Goal: Task Accomplishment & Management: Manage account settings

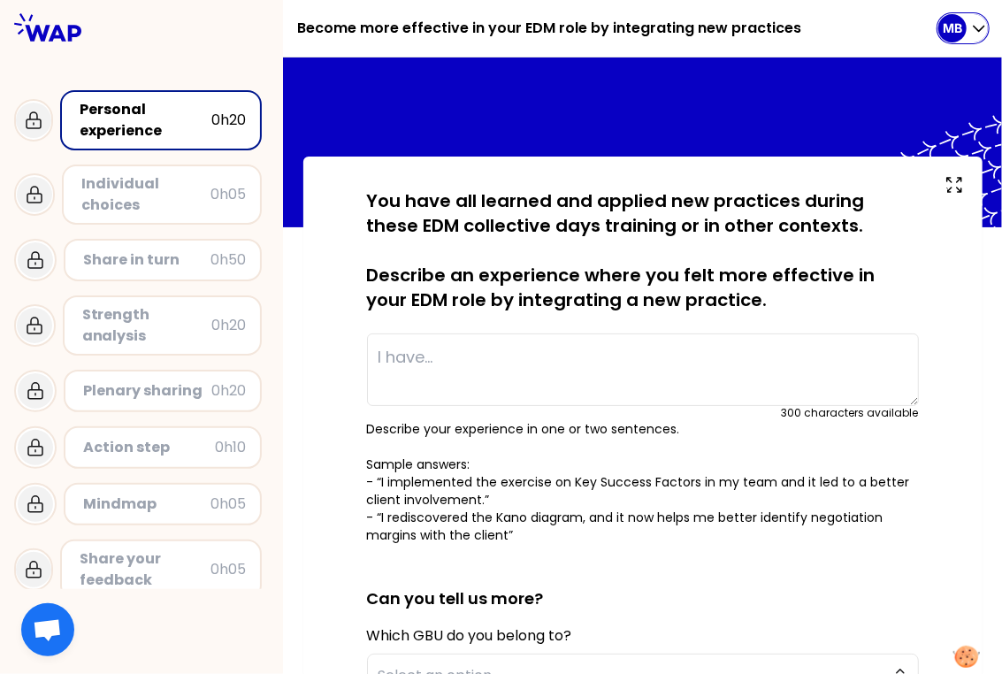
click at [951, 30] on p "MB" at bounding box center [952, 28] width 19 height 18
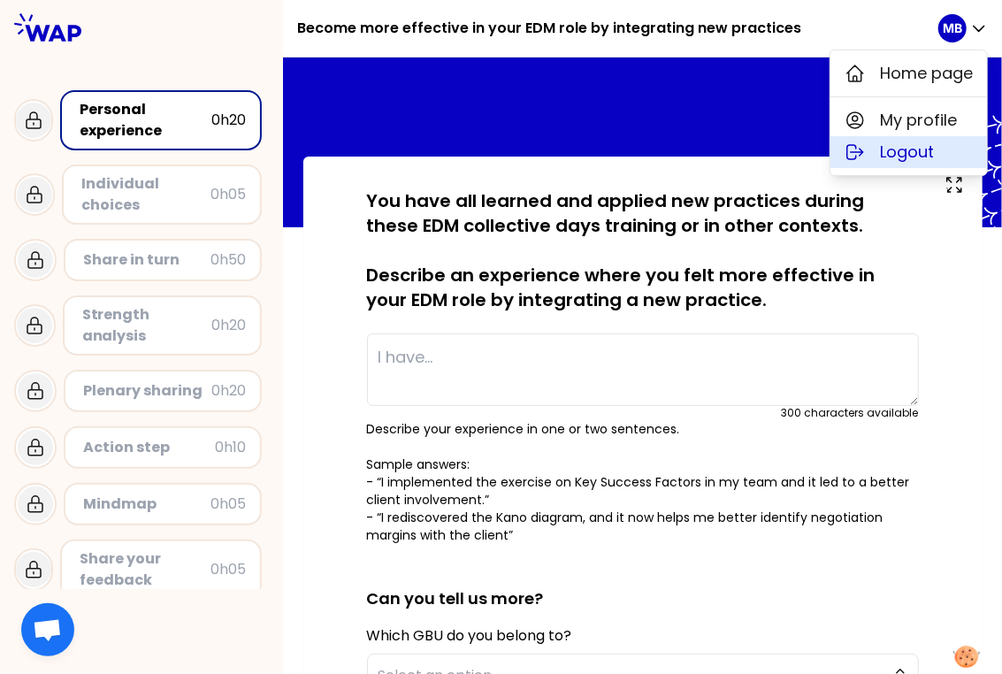
click at [869, 153] on button "Logout" at bounding box center [908, 152] width 157 height 32
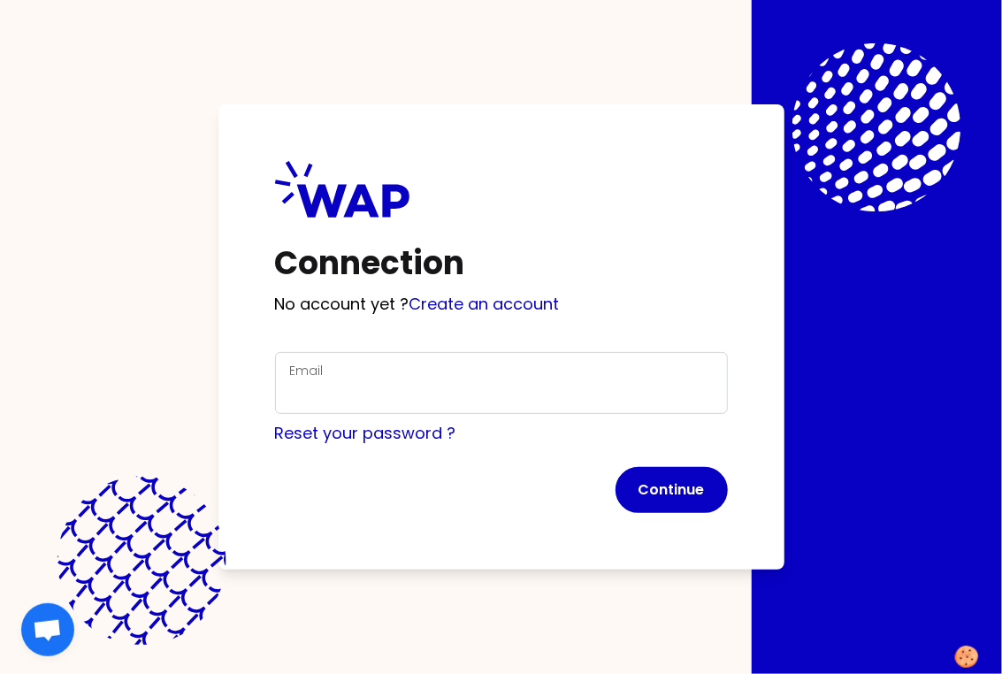
click at [360, 372] on div "Email" at bounding box center [501, 383] width 423 height 46
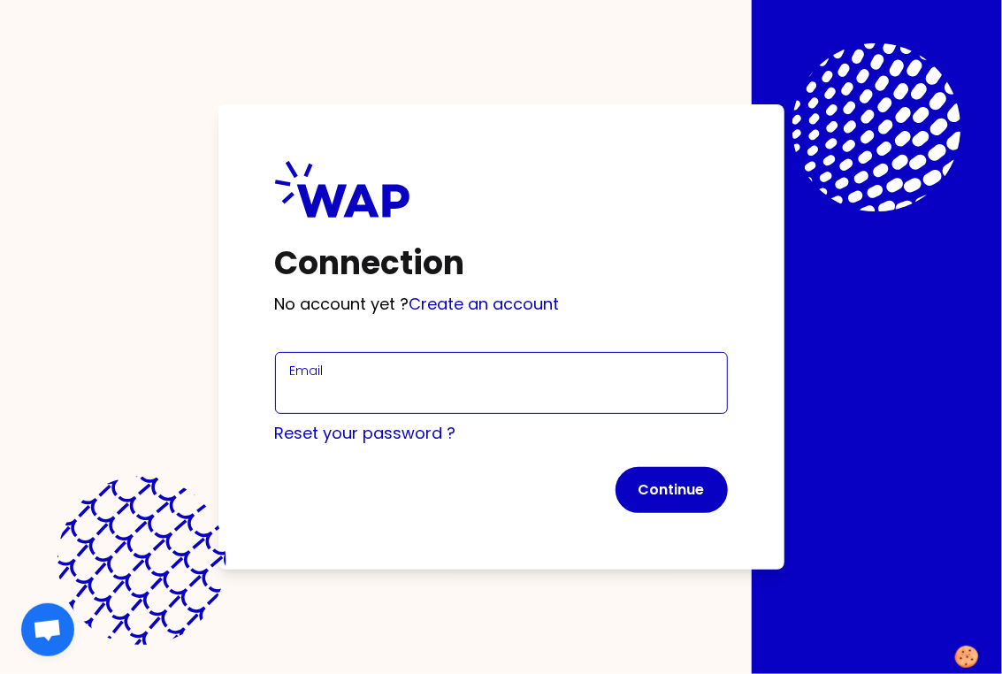
click at [341, 382] on input "Email" at bounding box center [501, 393] width 423 height 25
type input "[EMAIL_ADDRESS][DOMAIN_NAME]"
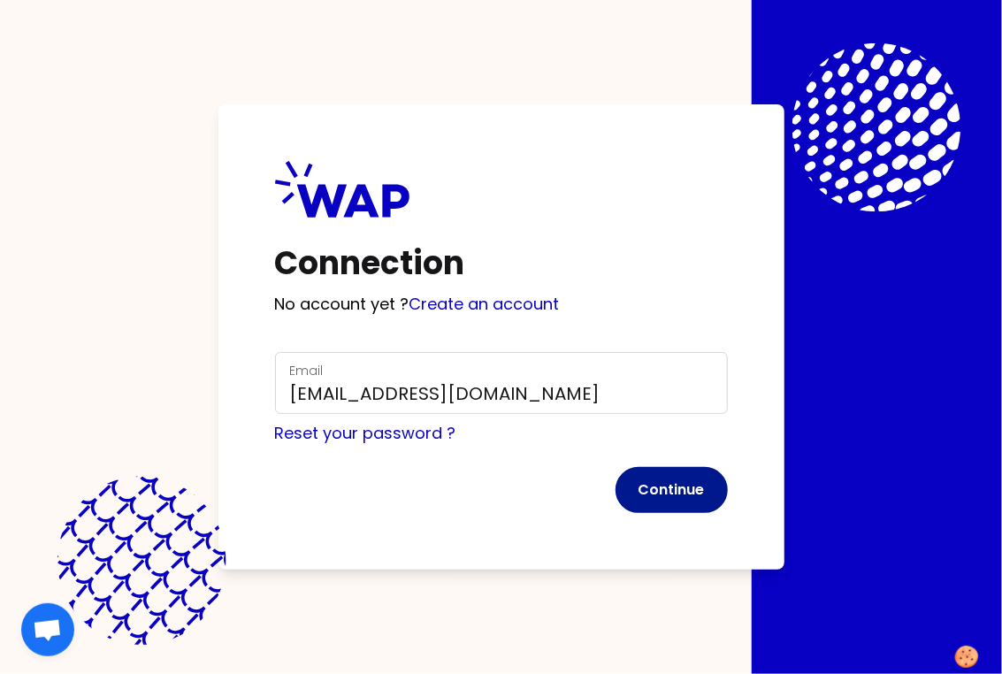
click at [652, 485] on button "Continue" at bounding box center [671, 490] width 112 height 46
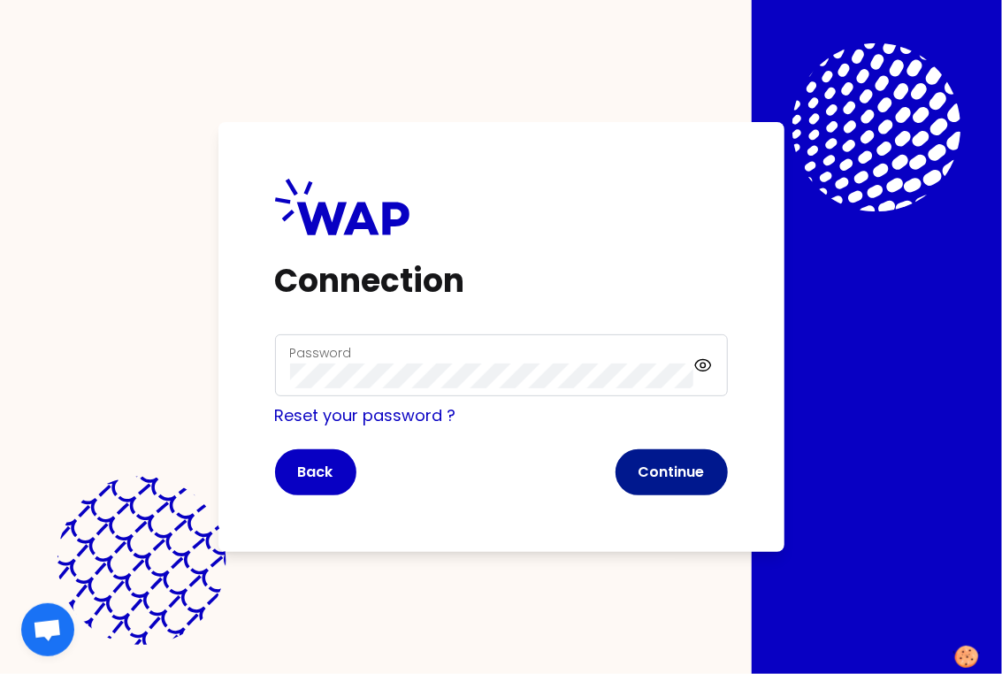
click at [698, 478] on button "Continue" at bounding box center [671, 472] width 112 height 46
